Goal: Go to known website: Access a specific website the user already knows

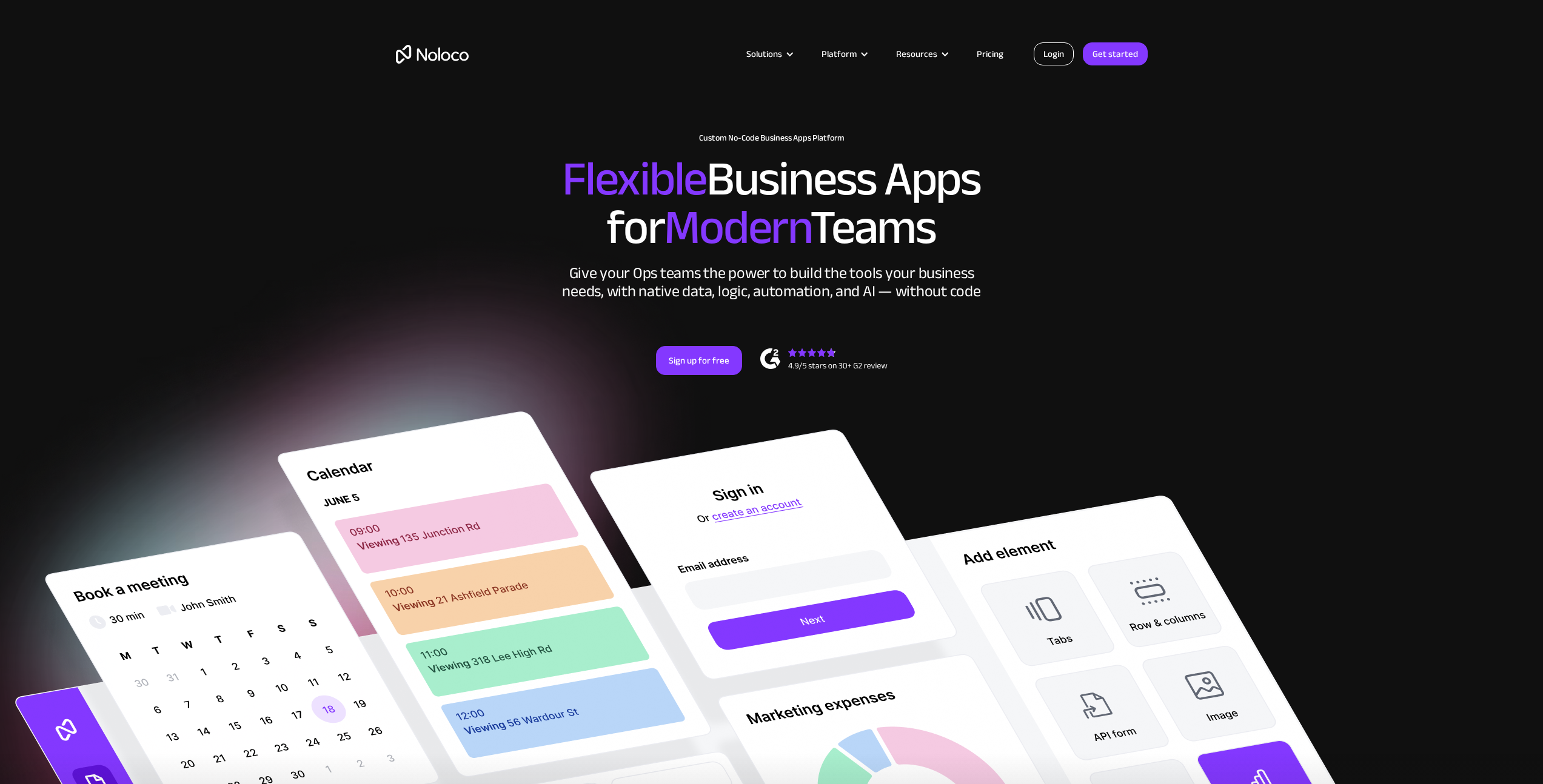
click at [1061, 45] on link "Login" at bounding box center [1053, 54] width 40 height 23
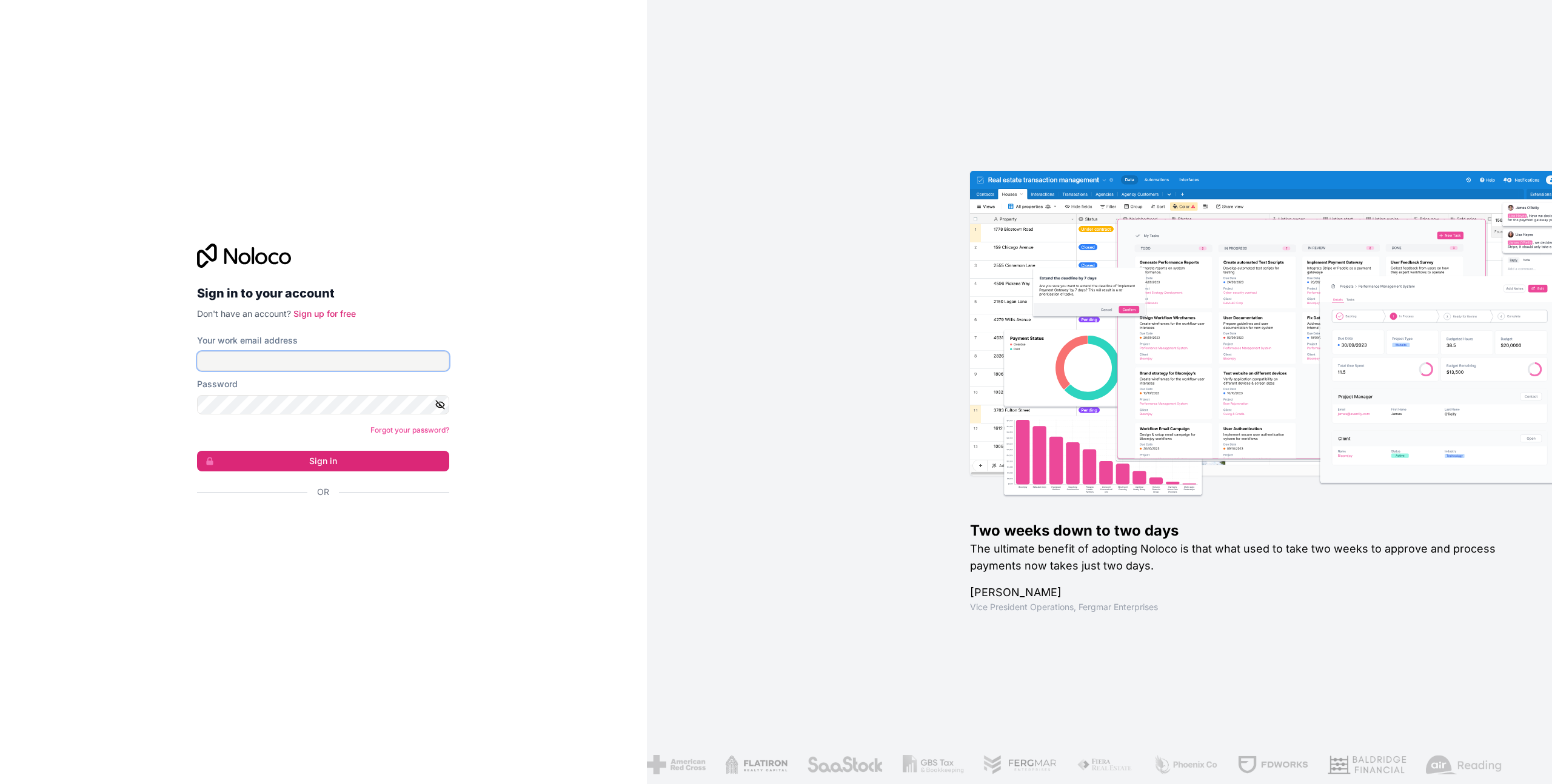
click at [376, 362] on input "Your work email address" at bounding box center [322, 361] width 252 height 19
type input "dominic@tealapplications.com"
click at [298, 459] on button "Sign in" at bounding box center [322, 461] width 252 height 20
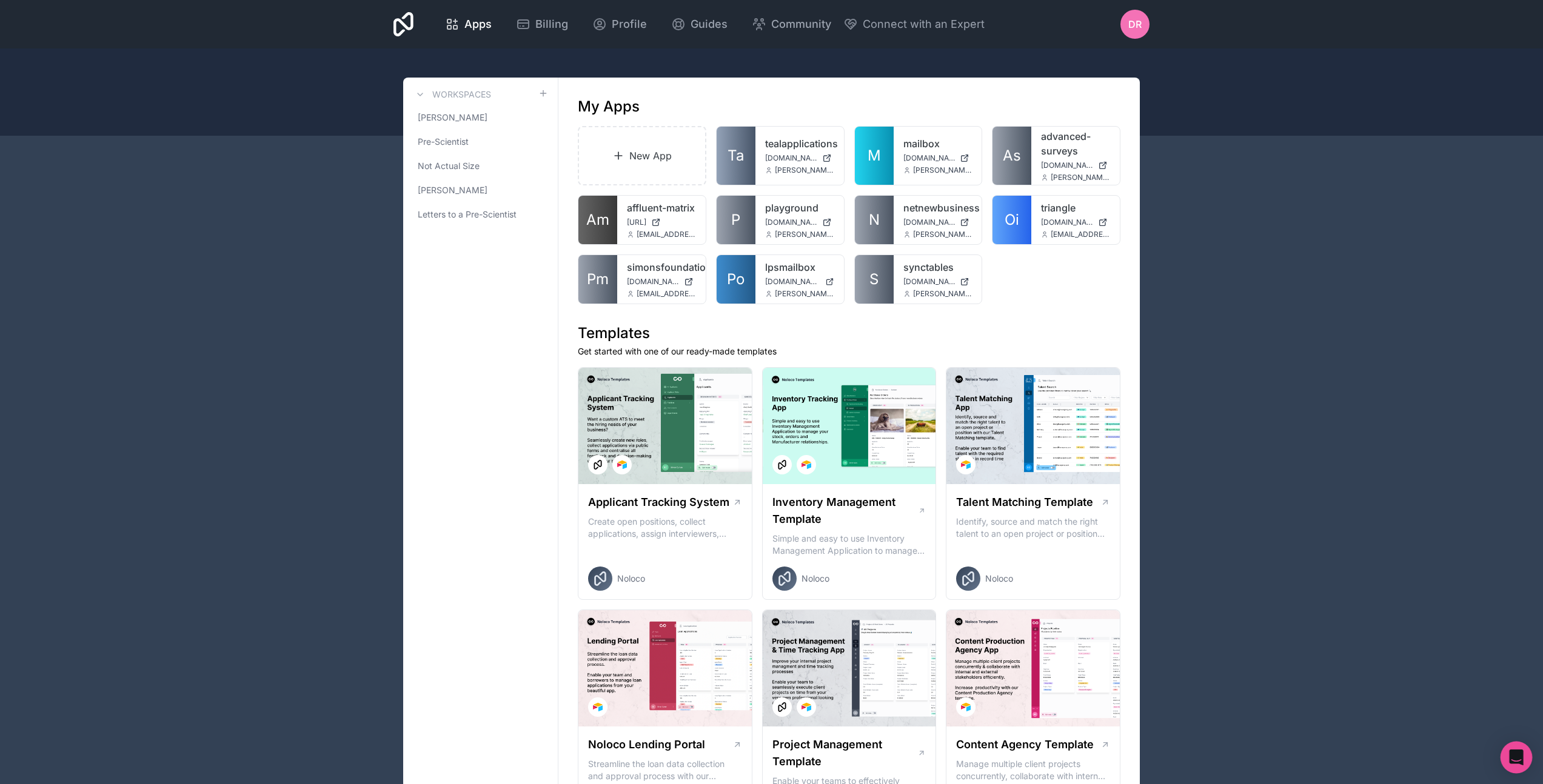
click at [1505, 764] on div "Open Intercom Messenger" at bounding box center [1516, 757] width 32 height 32
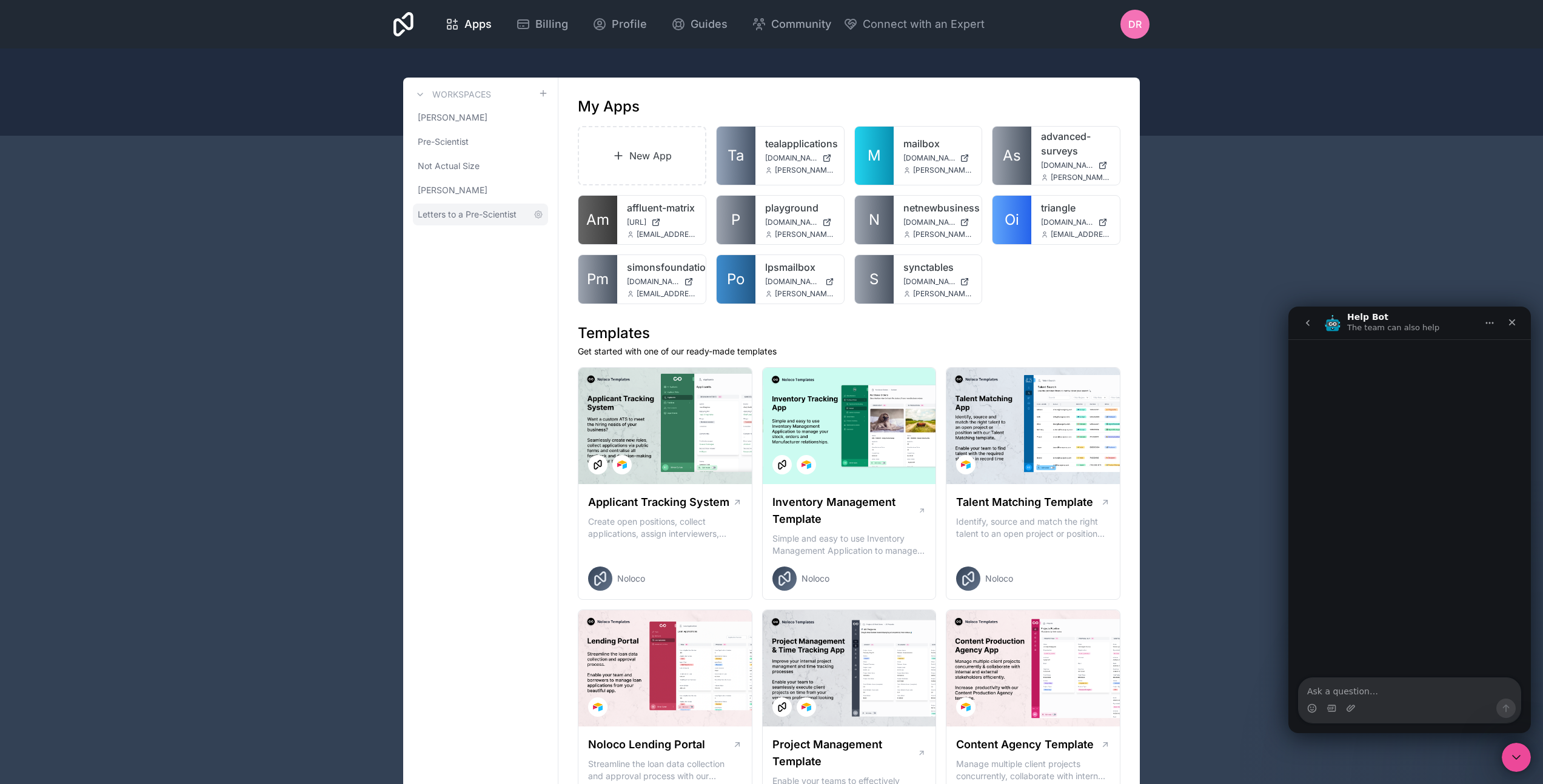
click at [435, 213] on span "Letters to a Pre-Scientist" at bounding box center [467, 214] width 99 height 12
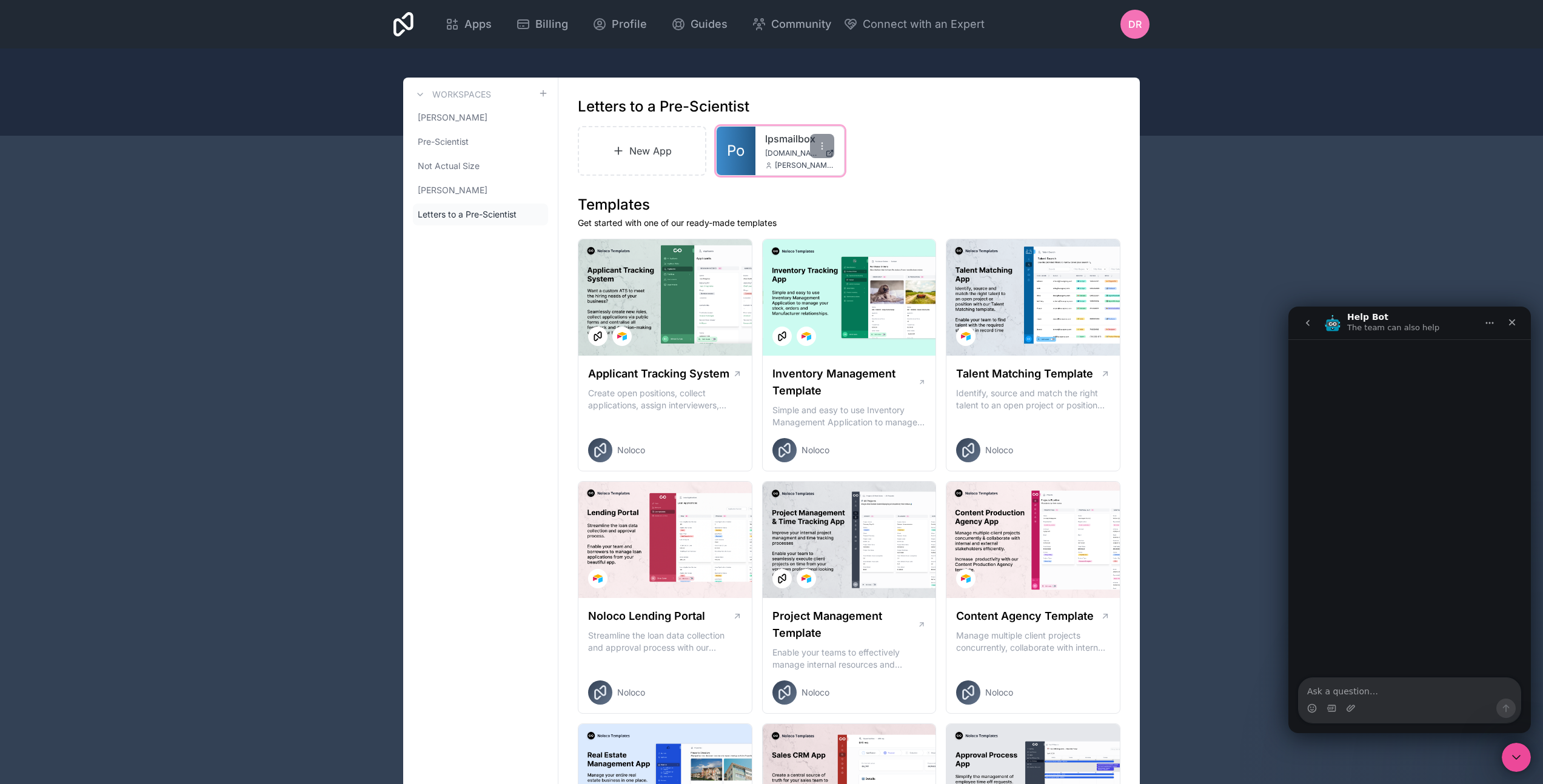
click at [759, 135] on div "lpsmailbox postoffice.prescientist.org dominic@tealapplications.com" at bounding box center [800, 151] width 89 height 49
click at [735, 147] on span "Po" at bounding box center [735, 151] width 18 height 19
